Goal: Task Accomplishment & Management: Manage account settings

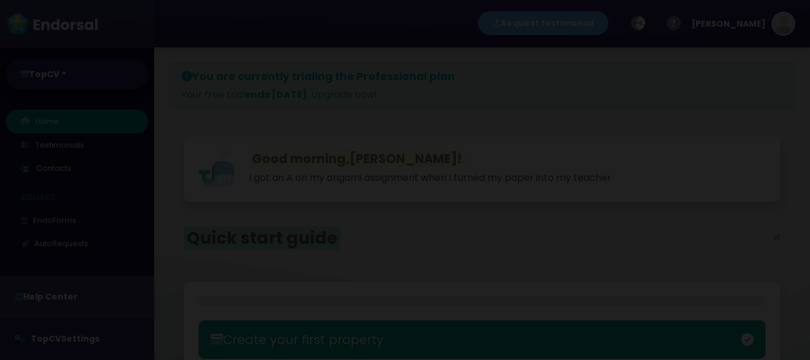
select select "14"
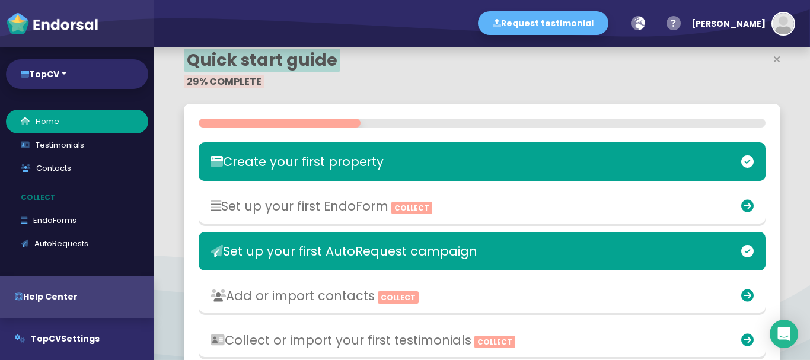
click at [315, 104] on div at bounding box center [482, 96] width 596 height 15
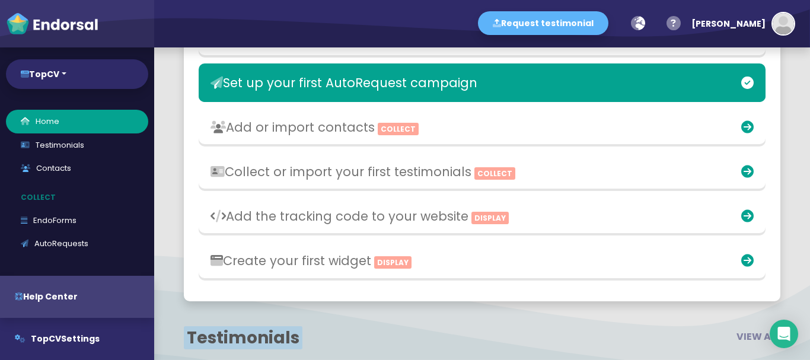
scroll to position [356, 0]
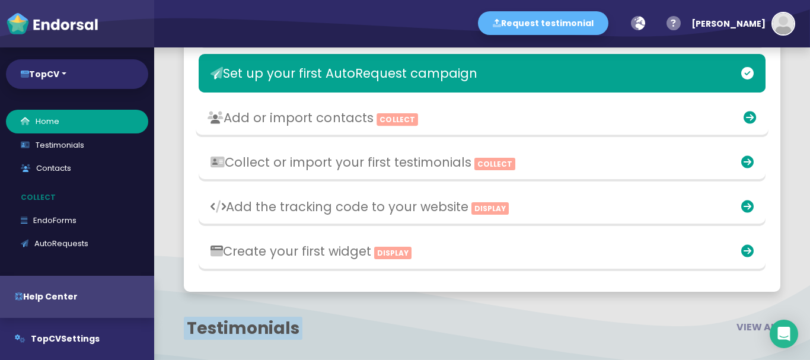
click at [360, 125] on h3 "Add or import contacts Collect" at bounding box center [388, 117] width 362 height 15
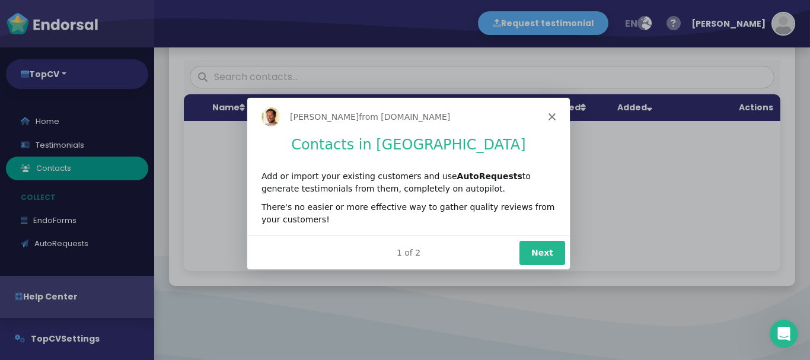
click at [542, 252] on button "Next" at bounding box center [542, 251] width 46 height 24
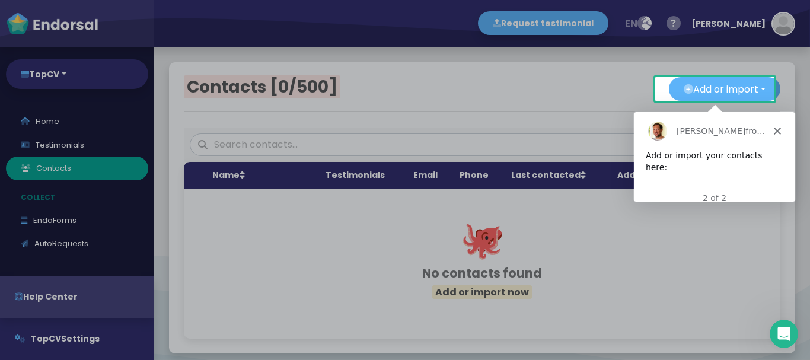
click at [785, 136] on div "[PERSON_NAME] from [DOMAIN_NAME]" at bounding box center [713, 130] width 161 height 38
click at [775, 133] on icon "Close" at bounding box center [776, 130] width 7 height 7
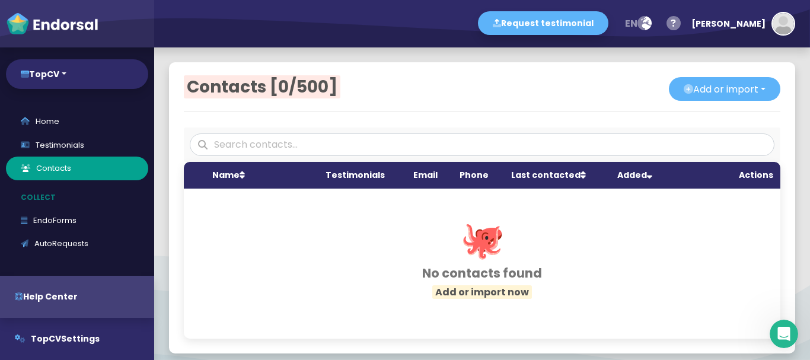
scroll to position [68, 0]
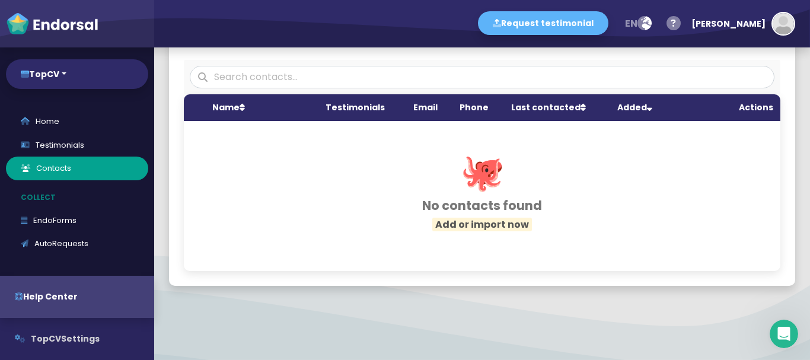
click at [85, 337] on button "TopCV Settings" at bounding box center [77, 339] width 154 height 42
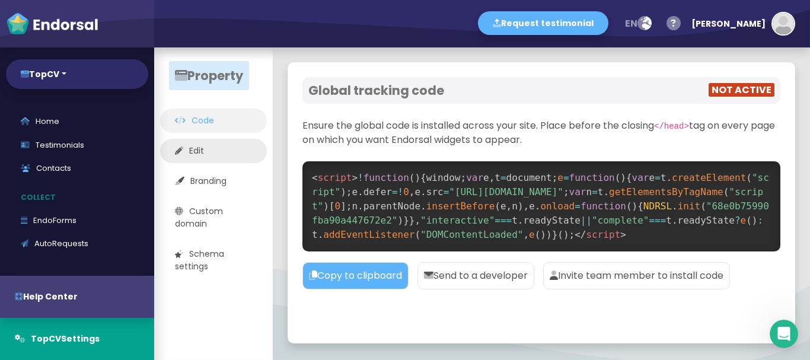
click at [223, 145] on link "Edit" at bounding box center [213, 151] width 107 height 24
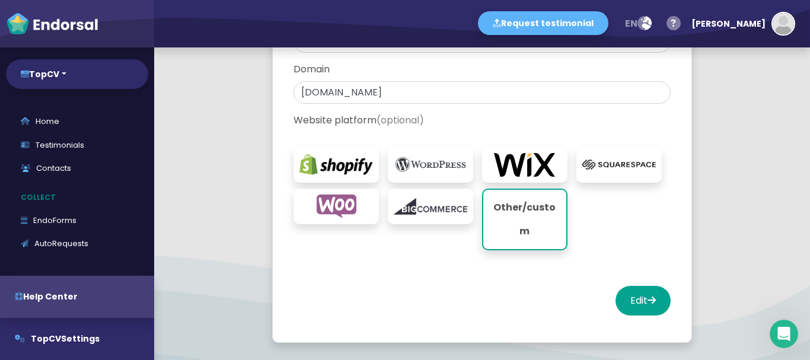
scroll to position [184, 0]
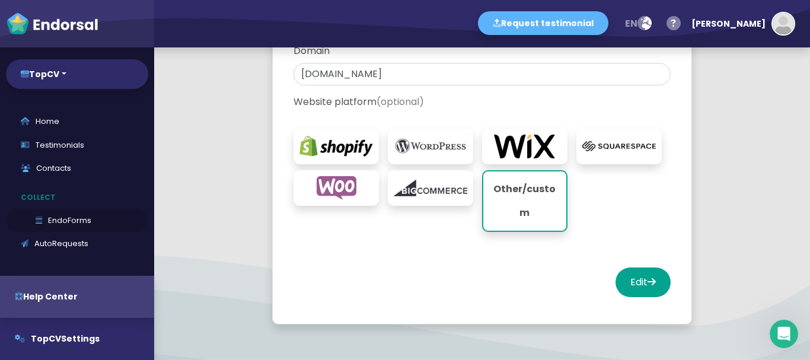
click at [82, 215] on link "EndoForms" at bounding box center [77, 221] width 142 height 24
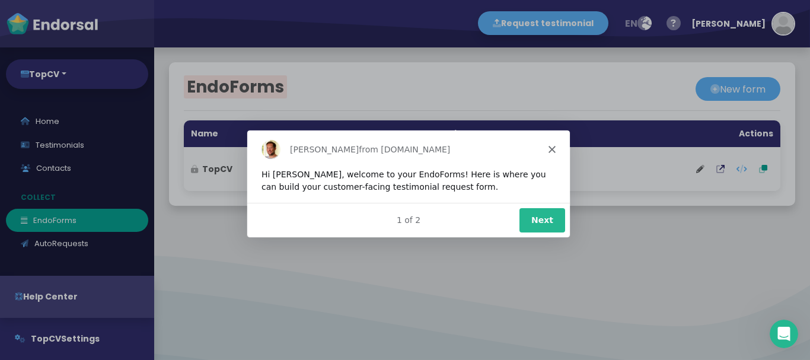
click at [537, 221] on button "Next" at bounding box center [542, 219] width 46 height 24
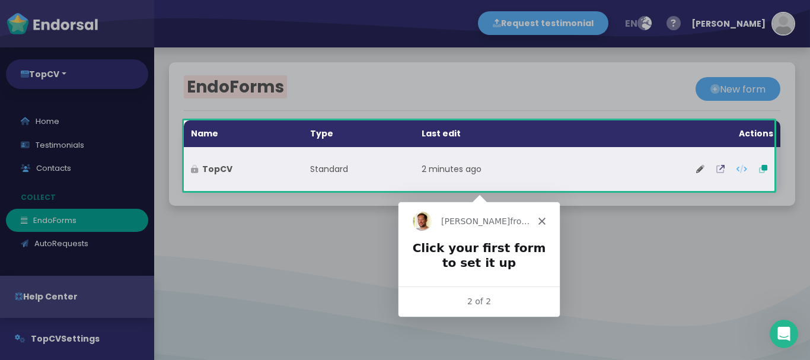
click at [716, 171] on icon at bounding box center [720, 169] width 8 height 8
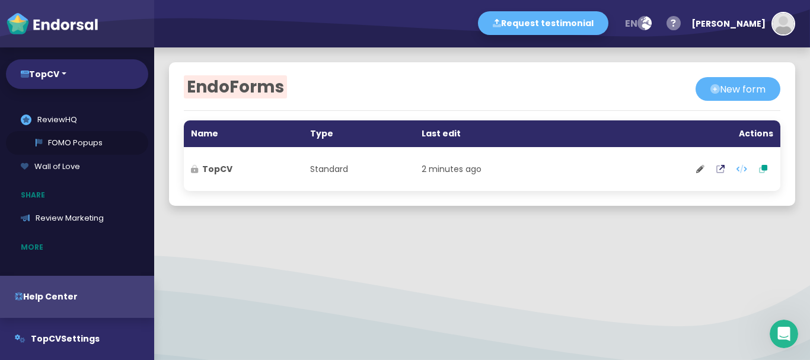
scroll to position [207, 0]
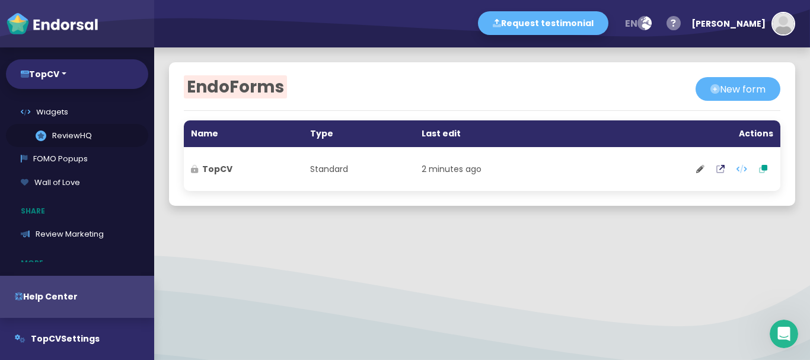
click at [69, 139] on link ".review-hq-icon-1{opacity:0.5;} ReviewHQ" at bounding box center [77, 136] width 142 height 24
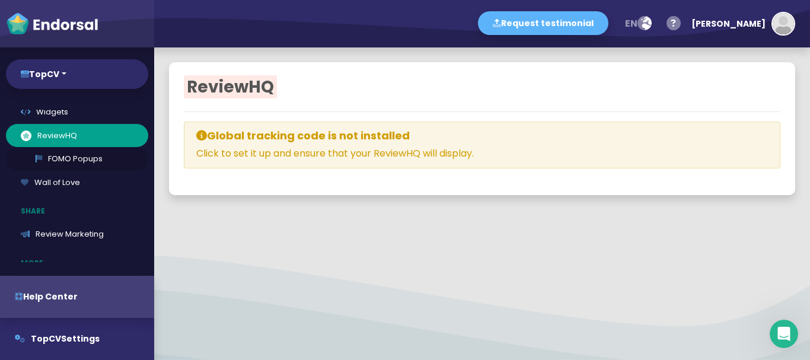
select select
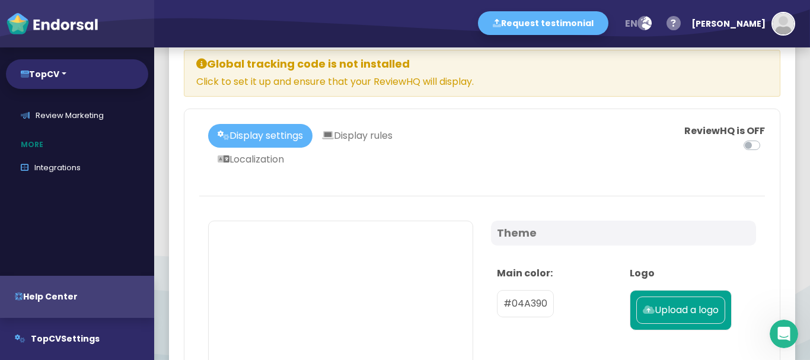
scroll to position [178, 0]
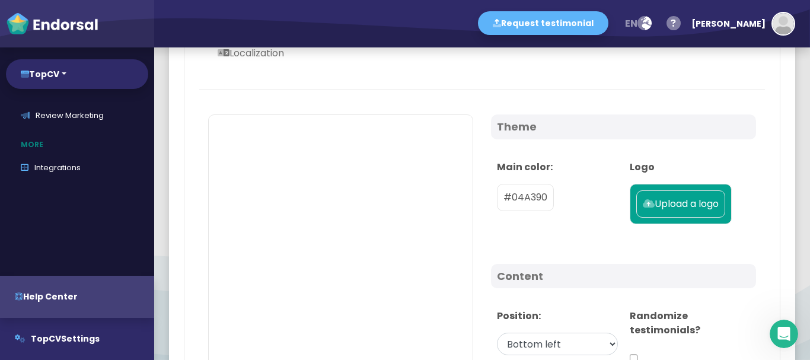
click at [651, 210] on p "Upload a logo" at bounding box center [681, 204] width 76 height 14
click at [0, 0] on input "Upload a logo" at bounding box center [0, 0] width 0 height 0
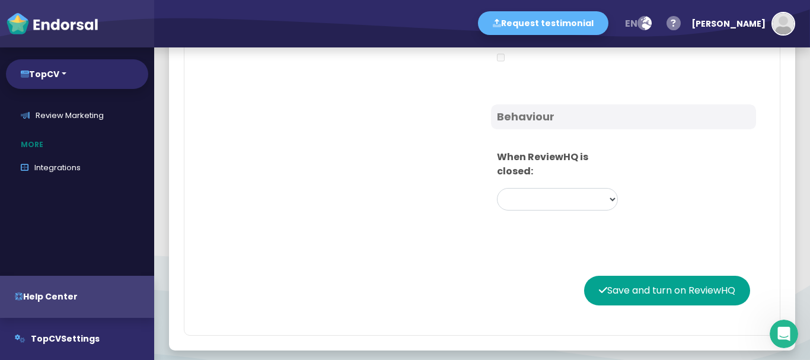
scroll to position [948, 0]
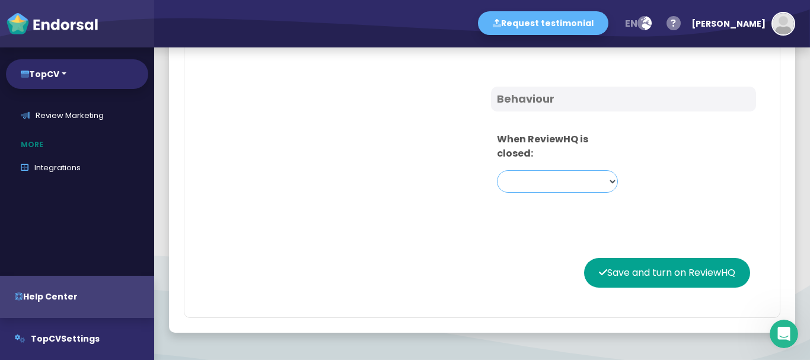
click at [539, 185] on select "Cycle through platform ratings Show a static aggregate rating Do nothing" at bounding box center [557, 181] width 121 height 23
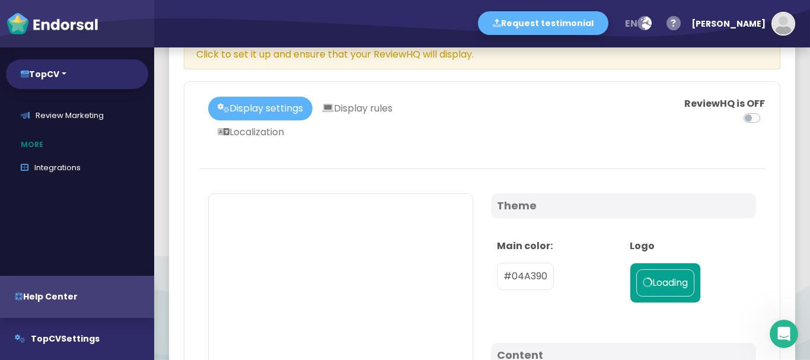
scroll to position [59, 0]
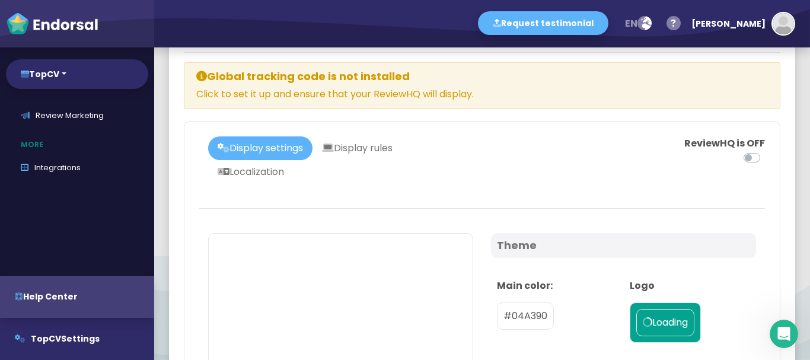
click at [765, 151] on label at bounding box center [765, 151] width 0 height 0
click at [0, 0] on input "checkbox" at bounding box center [0, 0] width 0 height 0
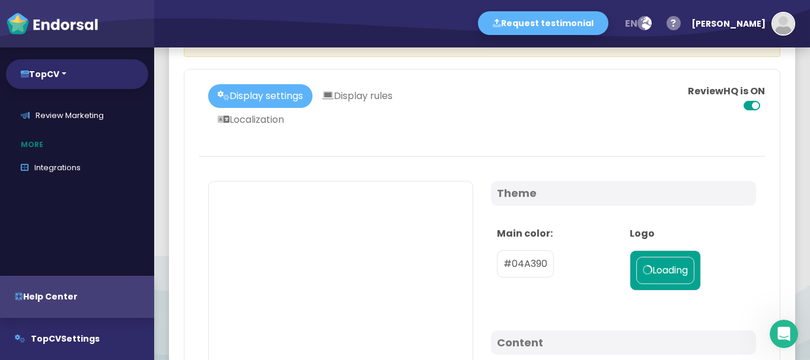
scroll to position [119, 0]
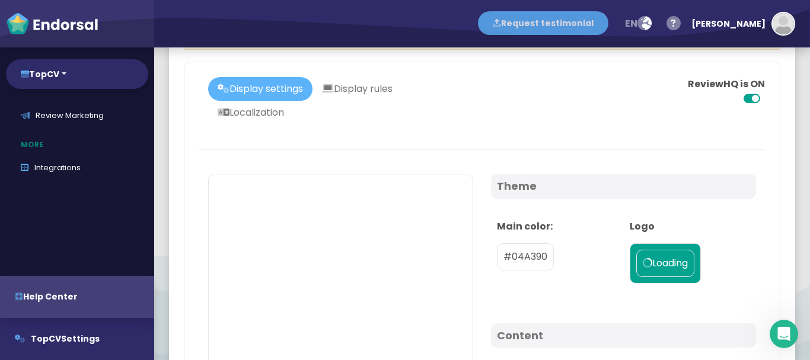
click at [584, 20] on button "Request testimonial" at bounding box center [543, 23] width 130 height 24
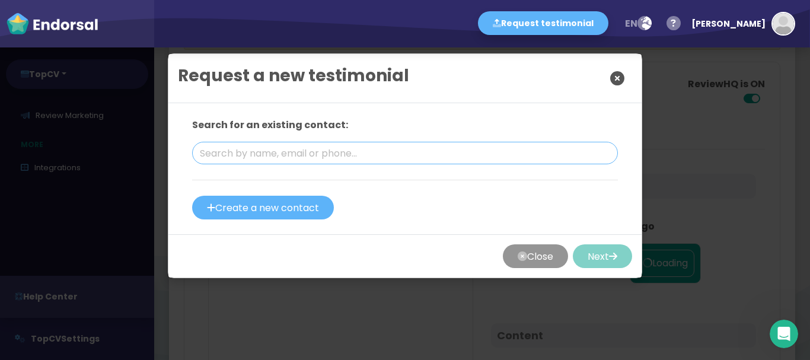
click at [310, 155] on input "text" at bounding box center [405, 153] width 426 height 23
click at [484, 126] on p "Search for an existing contact:" at bounding box center [405, 125] width 426 height 14
click at [612, 82] on icon "Close" at bounding box center [617, 78] width 14 height 30
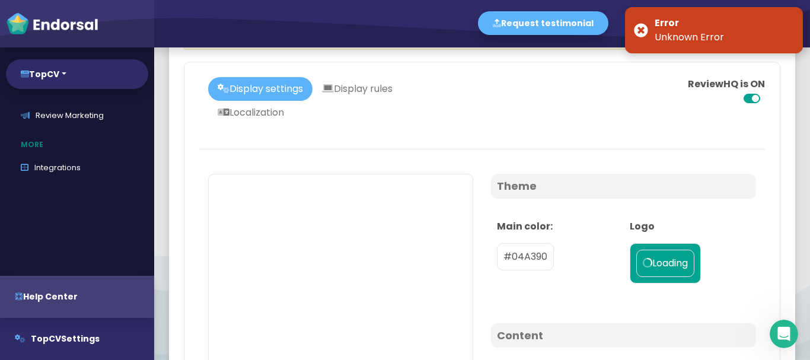
click at [792, 19] on div "Error" at bounding box center [723, 23] width 139 height 14
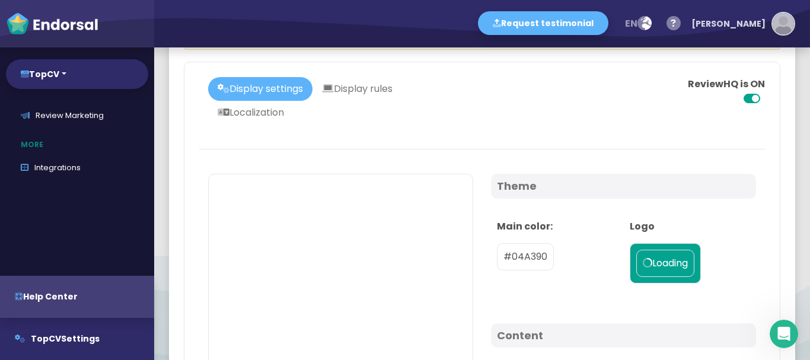
click at [786, 23] on img "button" at bounding box center [782, 23] width 21 height 21
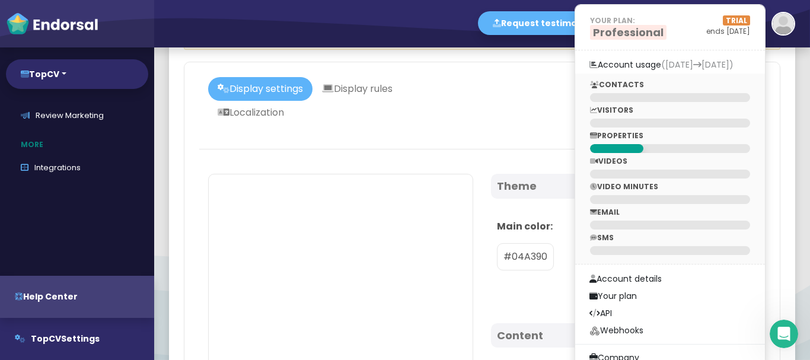
click at [646, 107] on p "VISITORS" at bounding box center [670, 110] width 160 height 11
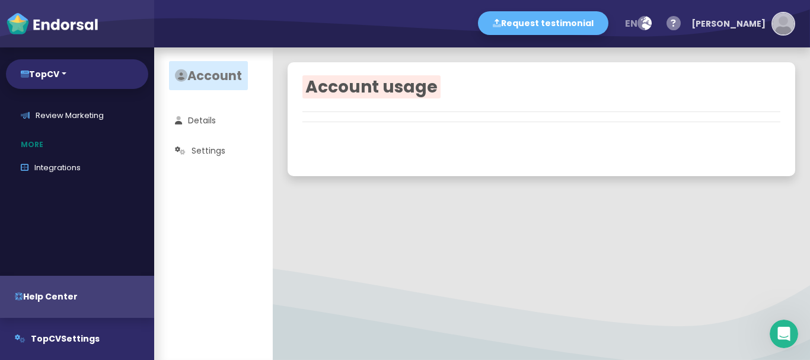
click at [775, 30] on img "button" at bounding box center [782, 23] width 21 height 21
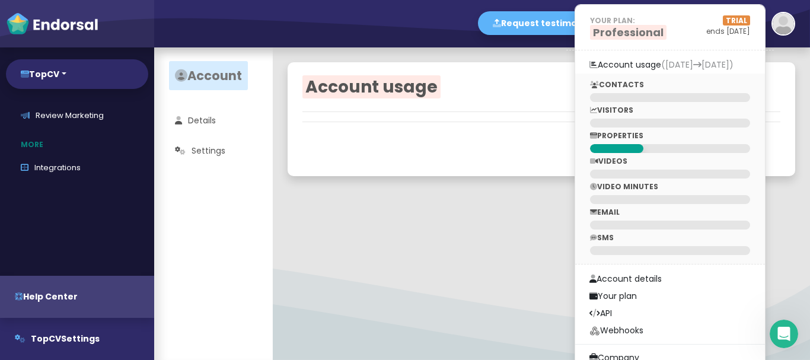
click at [655, 108] on p "VISITORS" at bounding box center [670, 110] width 160 height 11
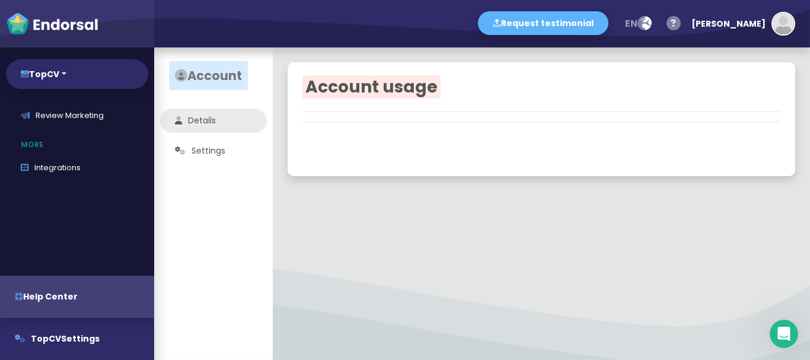
click at [191, 128] on link "Details" at bounding box center [213, 120] width 107 height 24
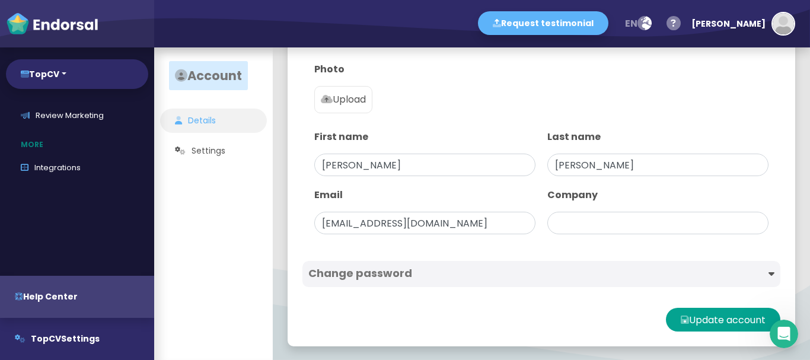
scroll to position [103, 0]
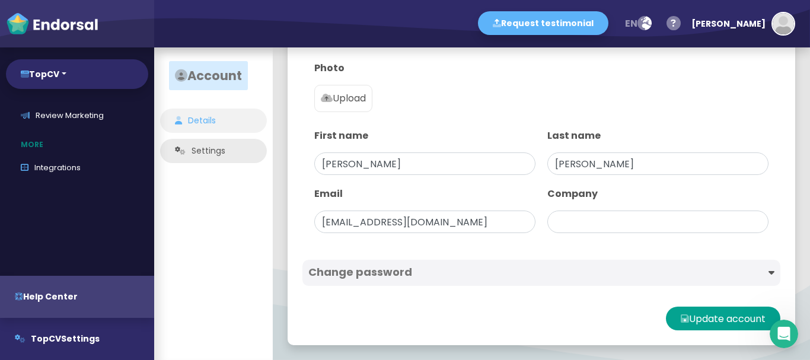
click at [187, 142] on link "Settings" at bounding box center [213, 151] width 107 height 24
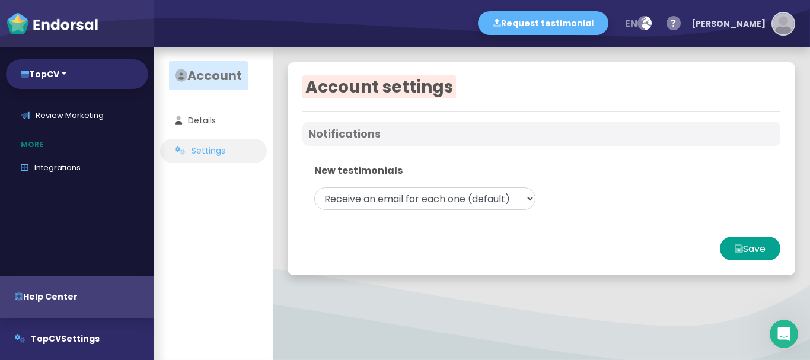
click at [764, 30] on div "[PERSON_NAME]" at bounding box center [728, 24] width 74 height 36
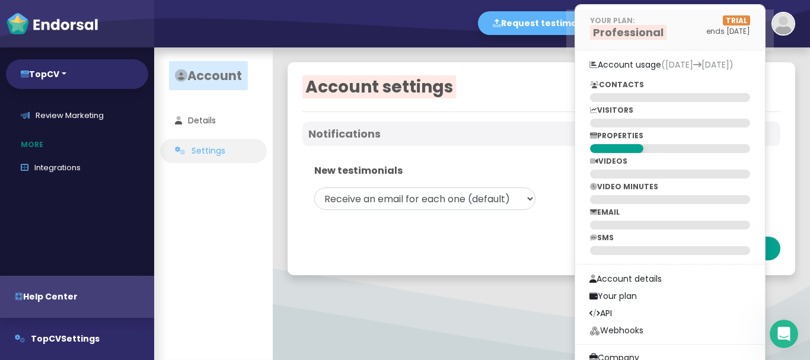
click at [662, 33] on span "Professional" at bounding box center [628, 32] width 76 height 15
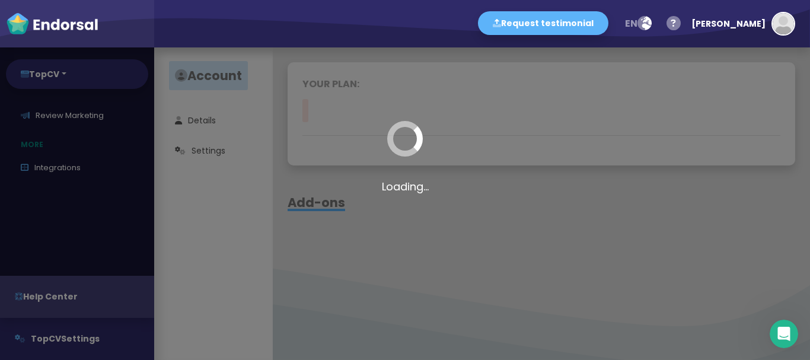
click at [526, 210] on div "Loading..." at bounding box center [405, 180] width 810 height 360
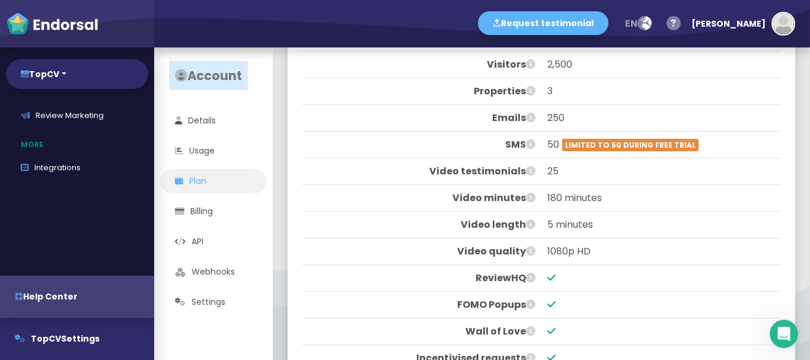
scroll to position [119, 0]
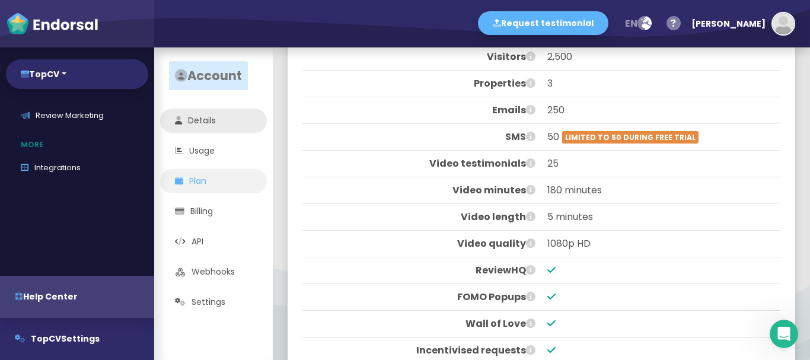
click at [218, 127] on link "Details" at bounding box center [213, 120] width 107 height 24
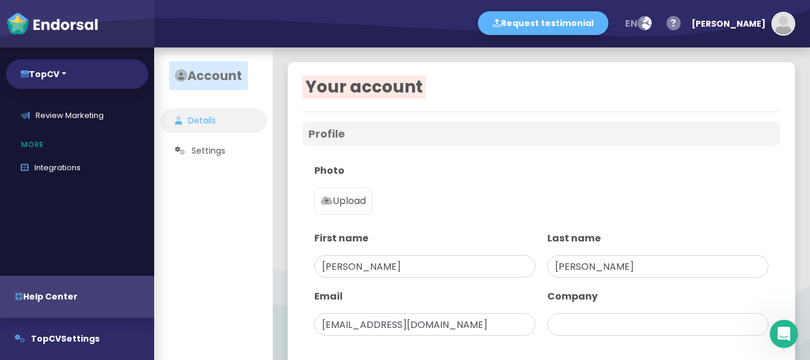
type input "TopCV"
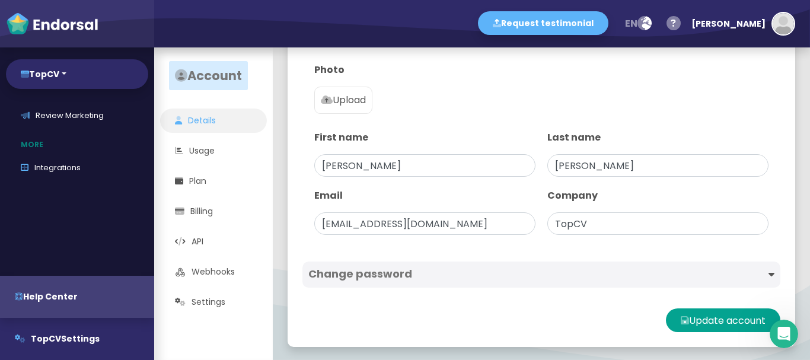
scroll to position [103, 0]
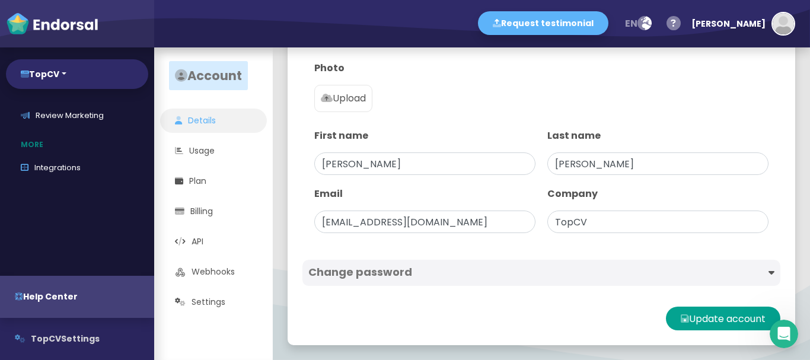
click at [77, 340] on button "TopCV Settings" at bounding box center [77, 339] width 154 height 42
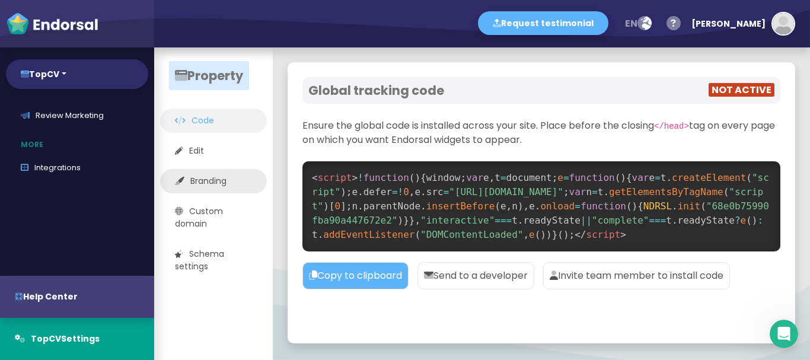
click at [215, 181] on link "Branding" at bounding box center [213, 181] width 107 height 24
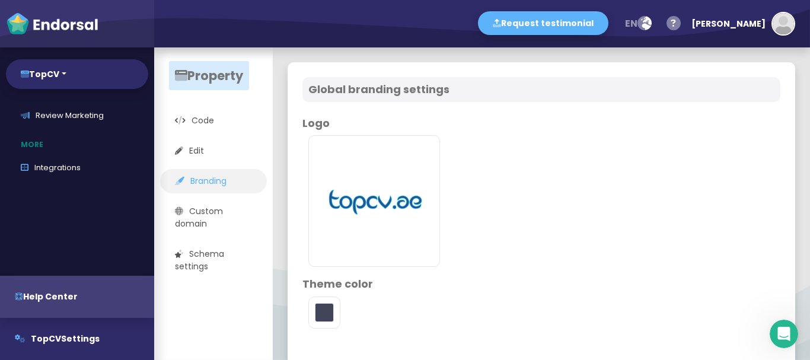
type input "#5DB3F9"
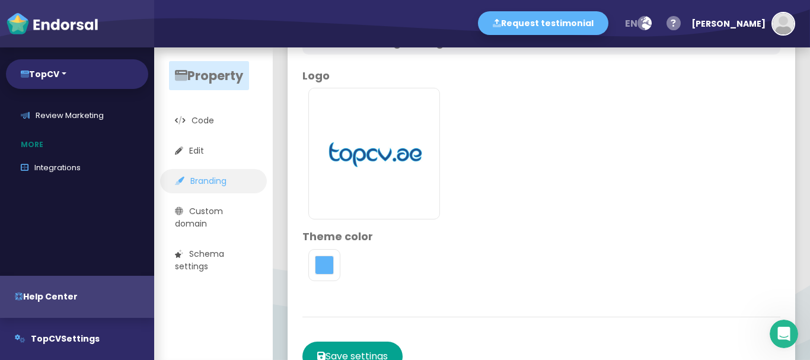
scroll to position [103, 0]
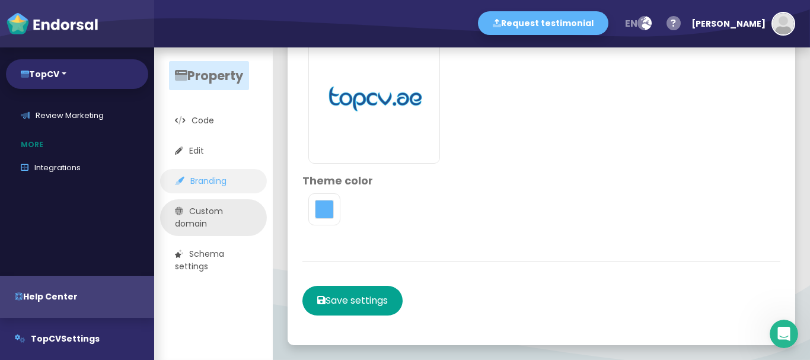
click at [186, 215] on link "Custom domain" at bounding box center [213, 217] width 107 height 37
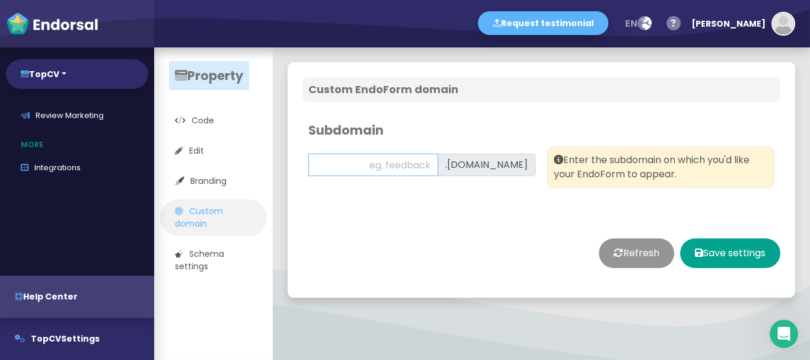
click at [438, 160] on input "text" at bounding box center [373, 165] width 130 height 23
click at [480, 165] on div ".[DOMAIN_NAME]" at bounding box center [486, 165] width 98 height 23
click at [605, 256] on button "Refresh" at bounding box center [636, 253] width 75 height 30
click at [438, 165] on input "text" at bounding box center [373, 165] width 130 height 23
click at [66, 78] on button "TopCV" at bounding box center [77, 74] width 142 height 30
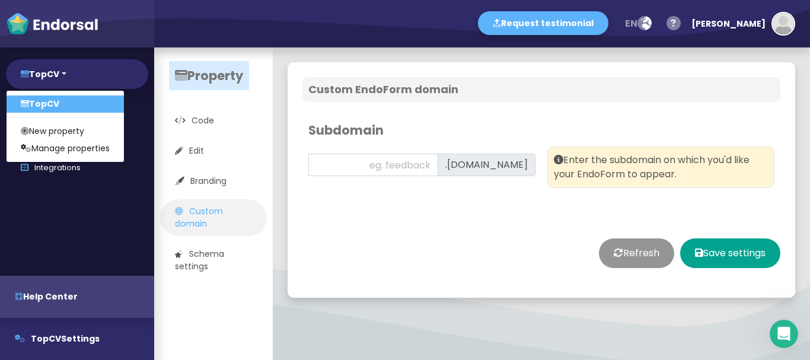
click at [78, 228] on div "Home Testimonials Contacts Collect EndoForms AutoRequests SuperLinks Display Wi…" at bounding box center [77, 186] width 154 height 152
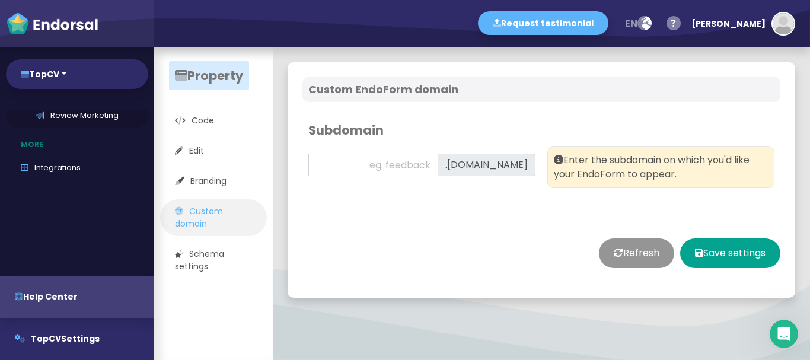
click at [72, 116] on link "Review Marketing" at bounding box center [77, 116] width 142 height 24
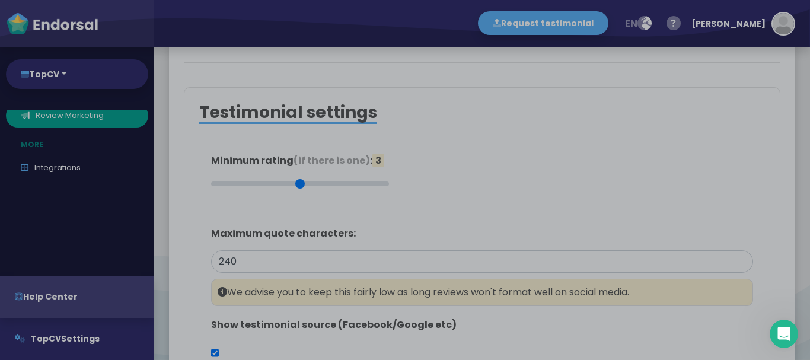
type input "#2F2A68"
type input "#FFFFFF"
type input "#555555"
type input "#777777"
type input "#555555"
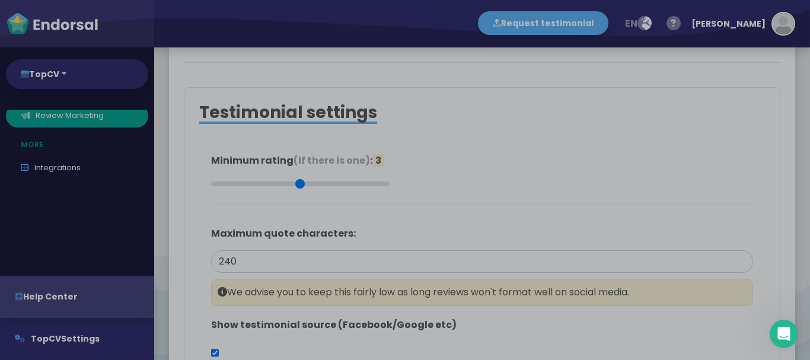
type input "#FFD75C"
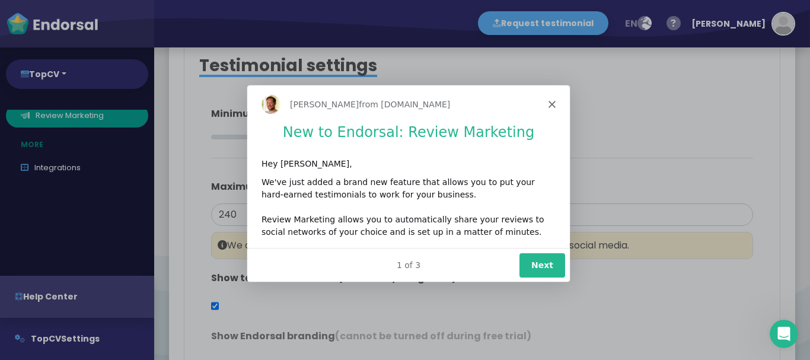
click at [544, 263] on button "Next" at bounding box center [542, 264] width 46 height 24
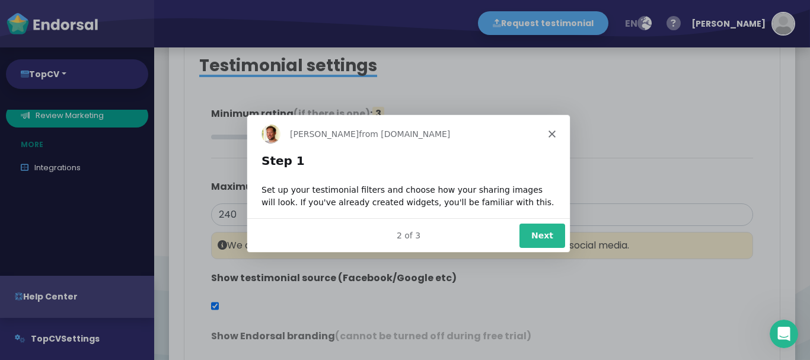
click at [550, 230] on button "Next" at bounding box center [542, 234] width 46 height 24
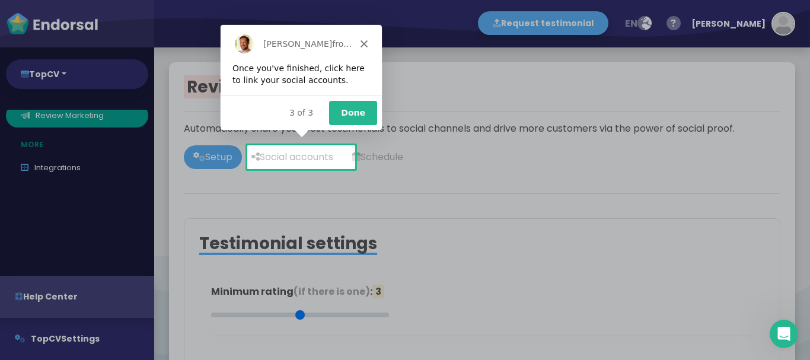
click at [348, 114] on button "Done" at bounding box center [352, 112] width 48 height 24
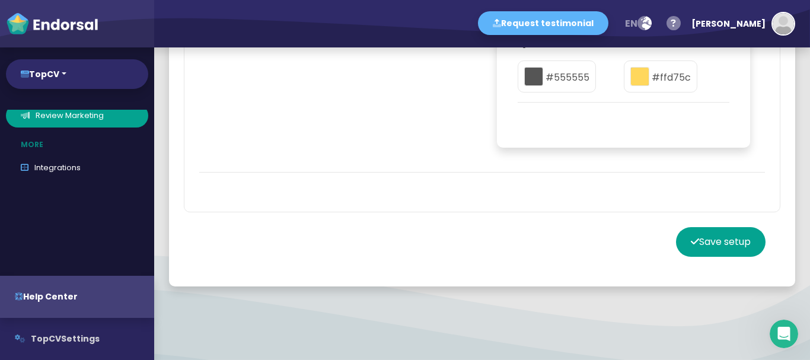
scroll to position [1082, 0]
click at [114, 334] on button "TopCV Settings" at bounding box center [77, 339] width 154 height 42
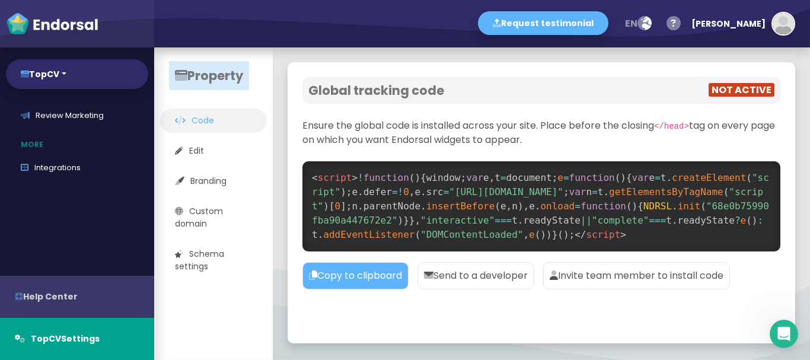
click at [108, 290] on div "button" at bounding box center [77, 297] width 154 height 42
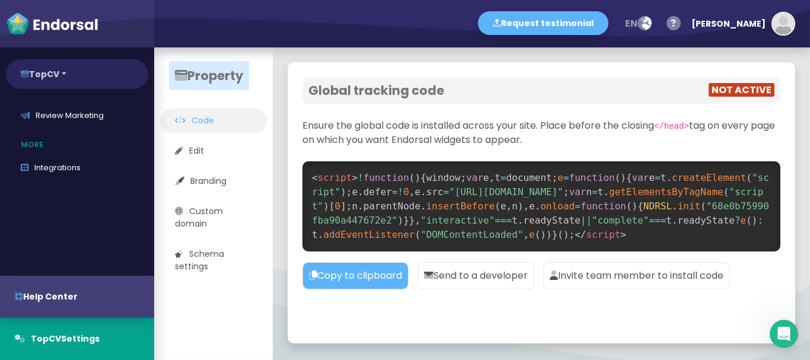
click at [75, 78] on button "TopCV" at bounding box center [77, 74] width 142 height 30
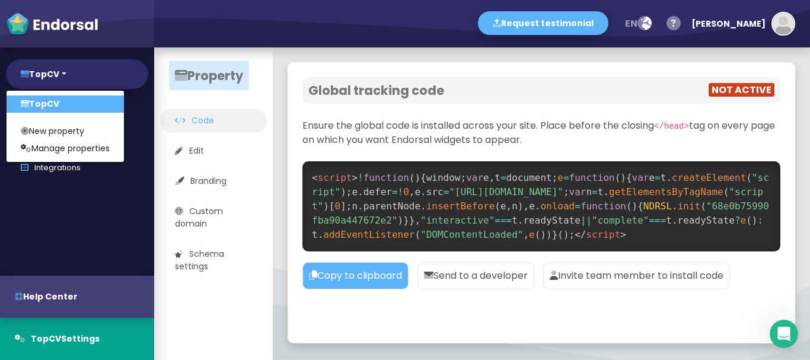
click at [97, 250] on div "Home Testimonials Contacts Collect EndoForms AutoRequests SuperLinks Display Wi…" at bounding box center [77, 186] width 154 height 152
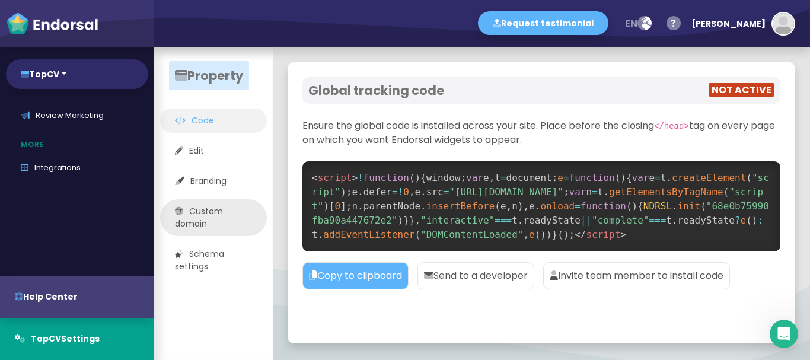
click at [232, 226] on link "Custom domain" at bounding box center [213, 217] width 107 height 37
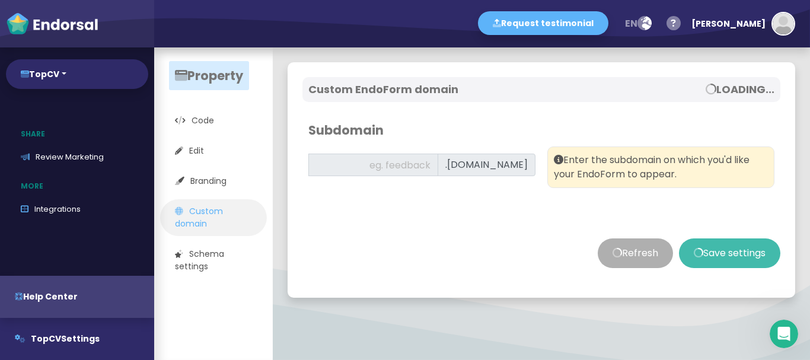
scroll to position [266, 0]
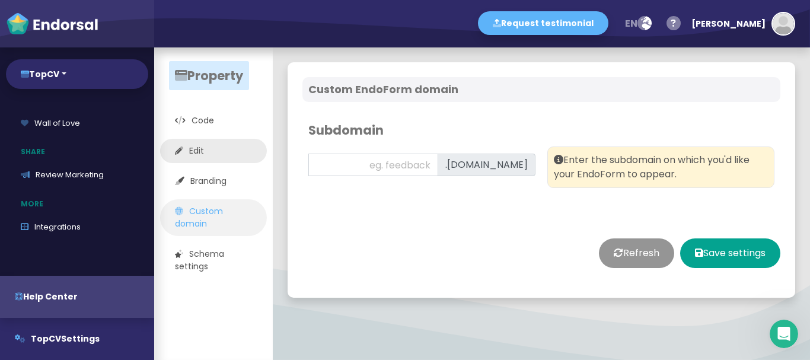
click at [189, 149] on link "Edit" at bounding box center [213, 151] width 107 height 24
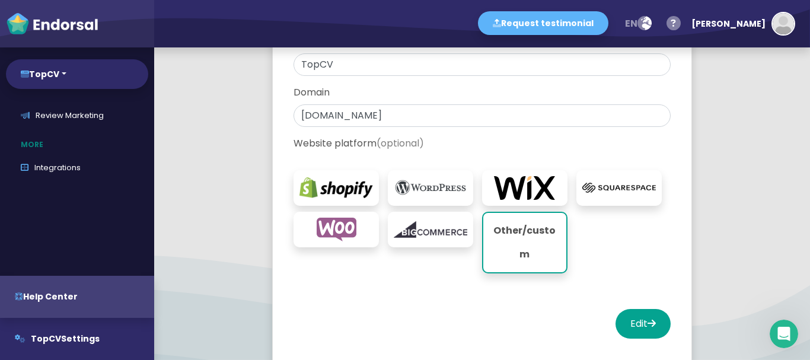
scroll to position [125, 0]
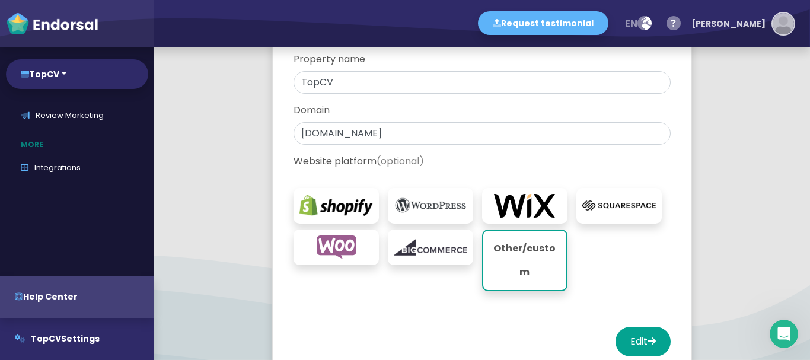
click at [749, 24] on div "[PERSON_NAME]" at bounding box center [728, 24] width 74 height 36
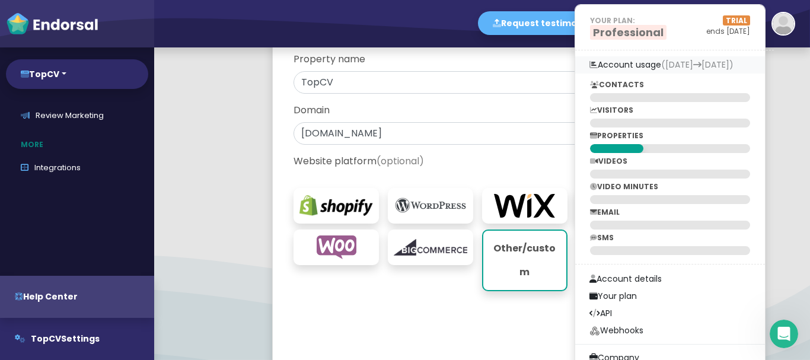
click at [733, 68] on span "([DATE] [DATE])" at bounding box center [697, 65] width 72 height 12
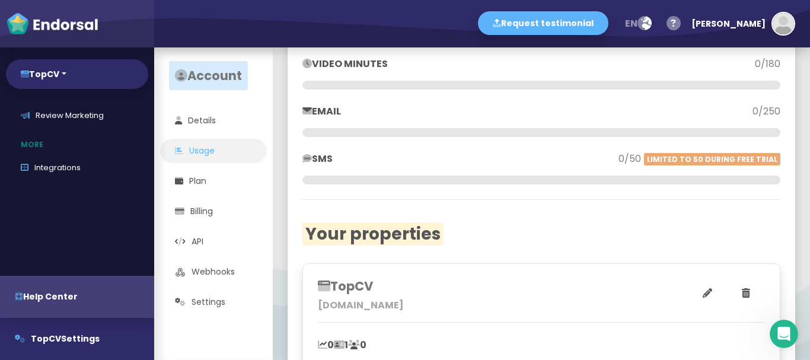
scroll to position [316, 0]
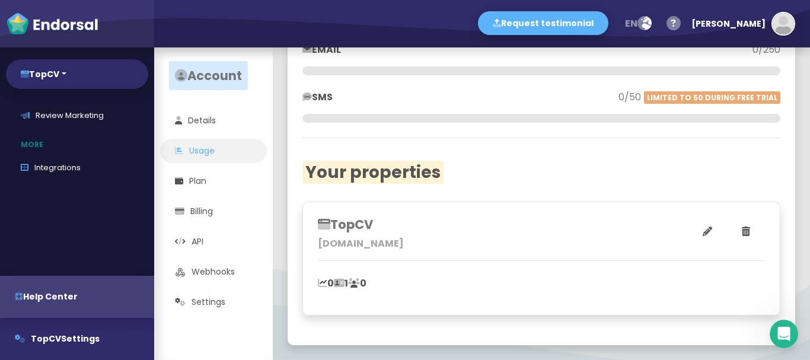
click at [344, 285] on icon at bounding box center [339, 282] width 11 height 9
click at [344, 241] on p "[DOMAIN_NAME]" at bounding box center [429, 244] width 223 height 14
click at [702, 235] on icon at bounding box center [706, 230] width 9 height 9
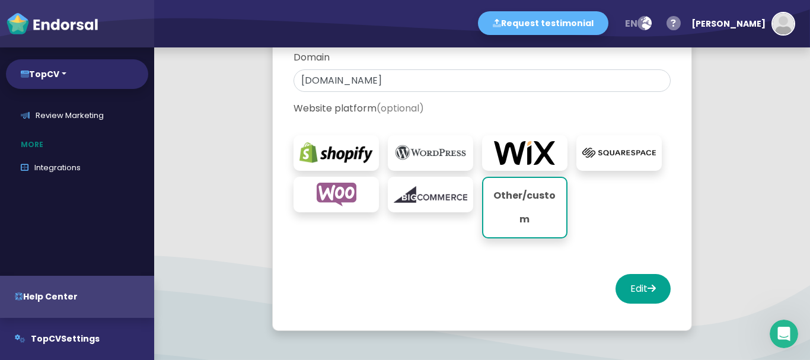
scroll to position [184, 0]
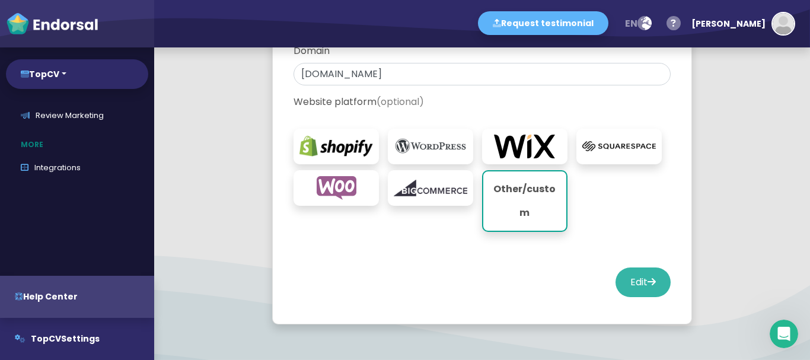
click at [640, 267] on button "Edit" at bounding box center [642, 282] width 55 height 30
select select "14"
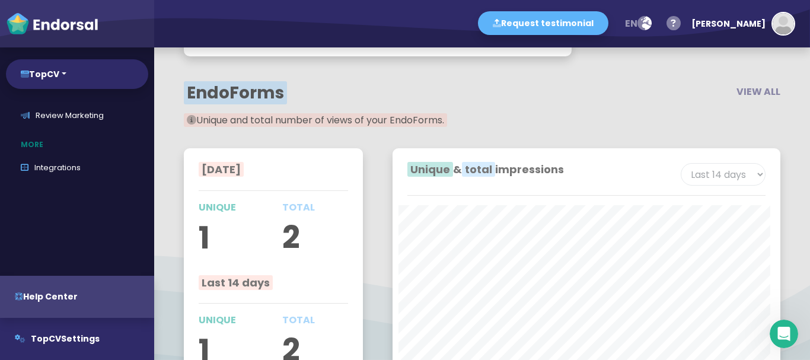
scroll to position [1872, 0]
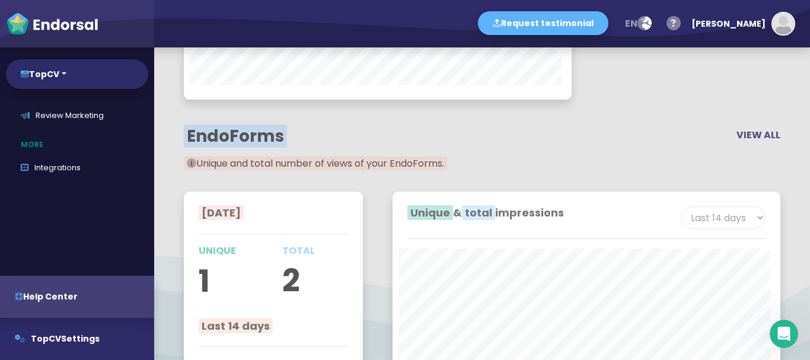
click at [755, 134] on span "VIEW ALL" at bounding box center [758, 135] width 44 height 14
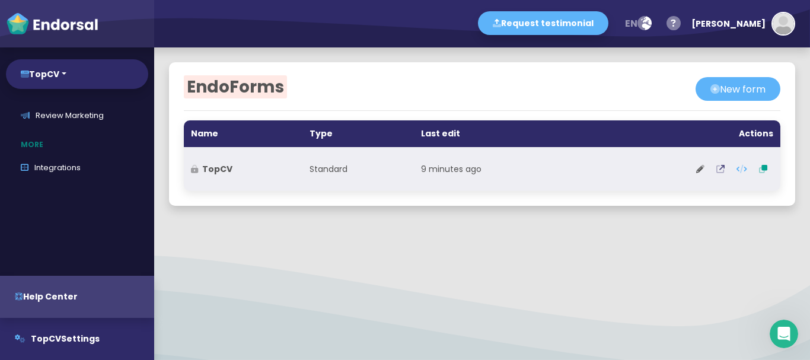
click at [718, 167] on icon at bounding box center [720, 169] width 8 height 8
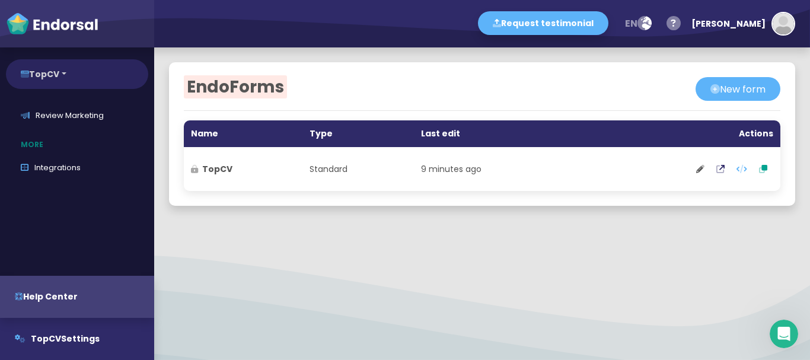
click at [75, 75] on button "TopCV" at bounding box center [77, 74] width 142 height 30
